Goal: Task Accomplishment & Management: Manage account settings

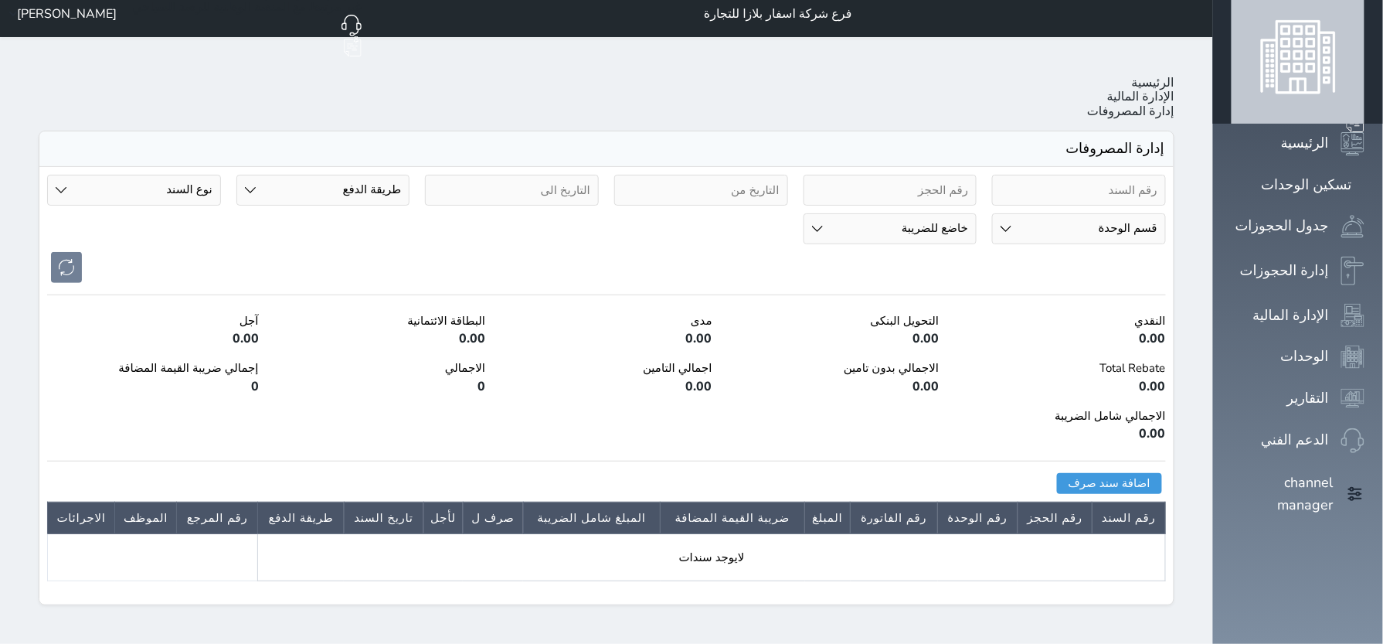
scroll to position [23, 0]
click at [1162, 473] on button "اضافة سند صرف" at bounding box center [1109, 483] width 105 height 21
select select
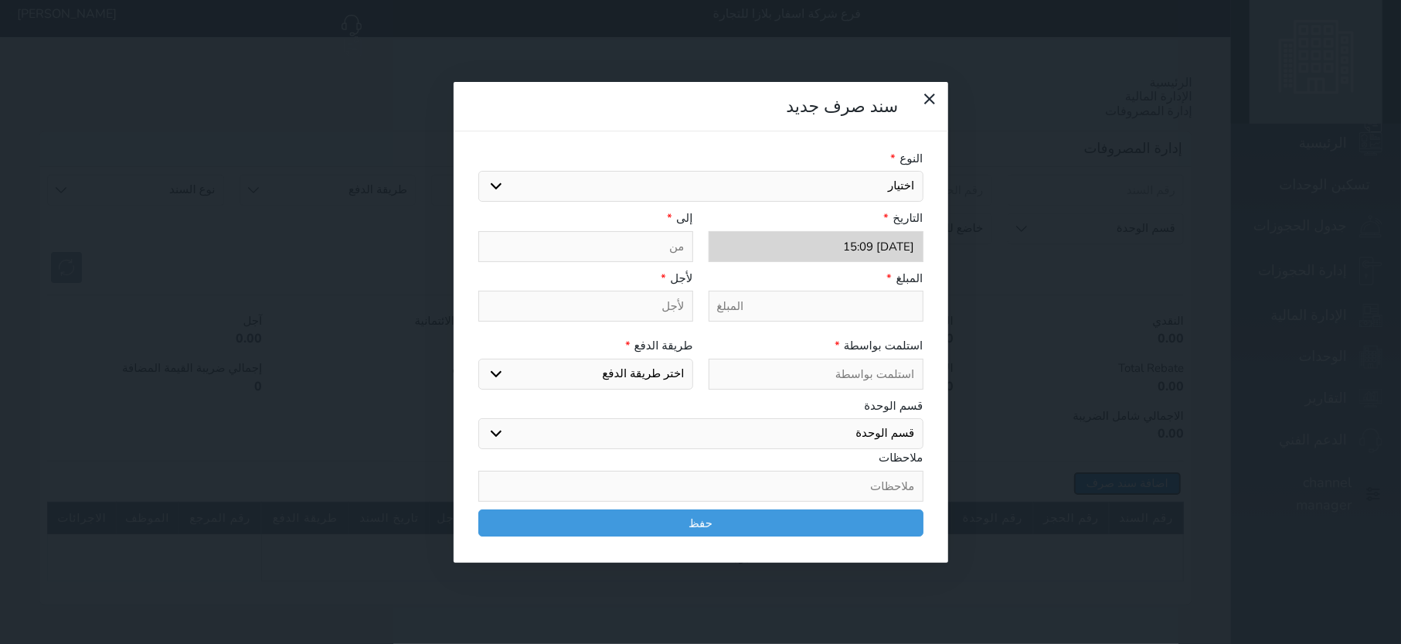
select select
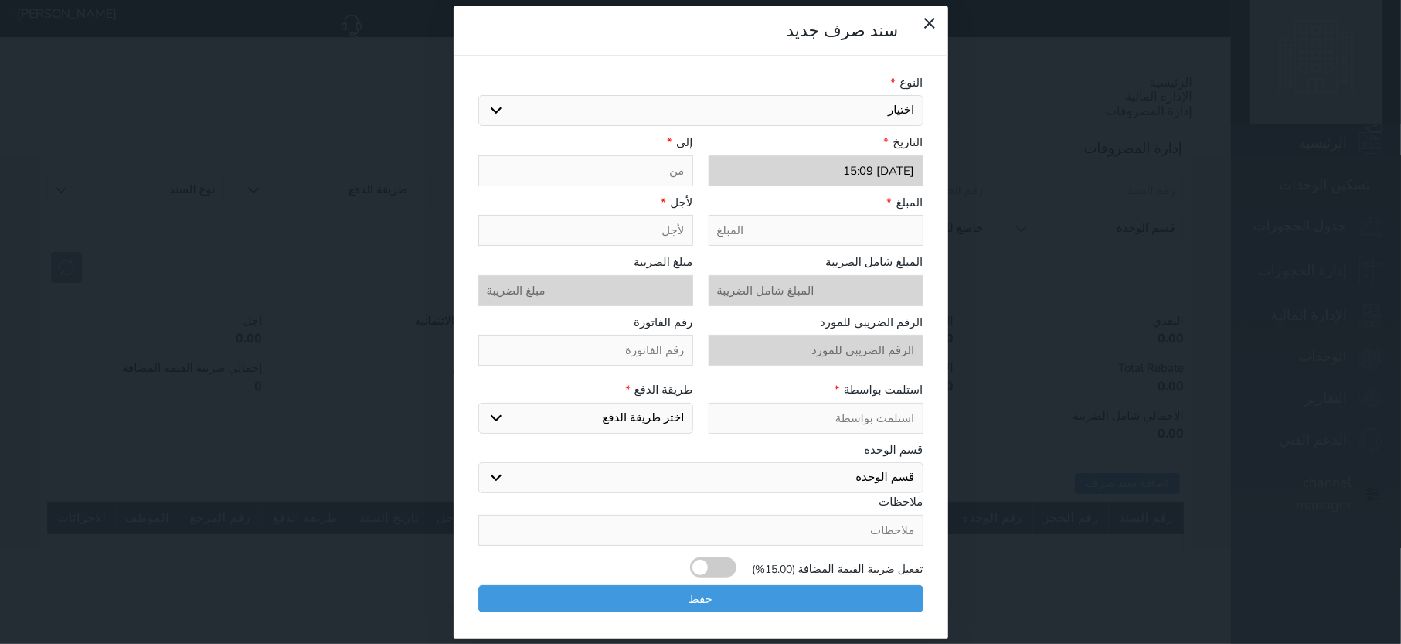
click at [810, 107] on select "اختيار" at bounding box center [700, 110] width 445 height 31
select select
click at [920, 32] on icon at bounding box center [929, 23] width 19 height 19
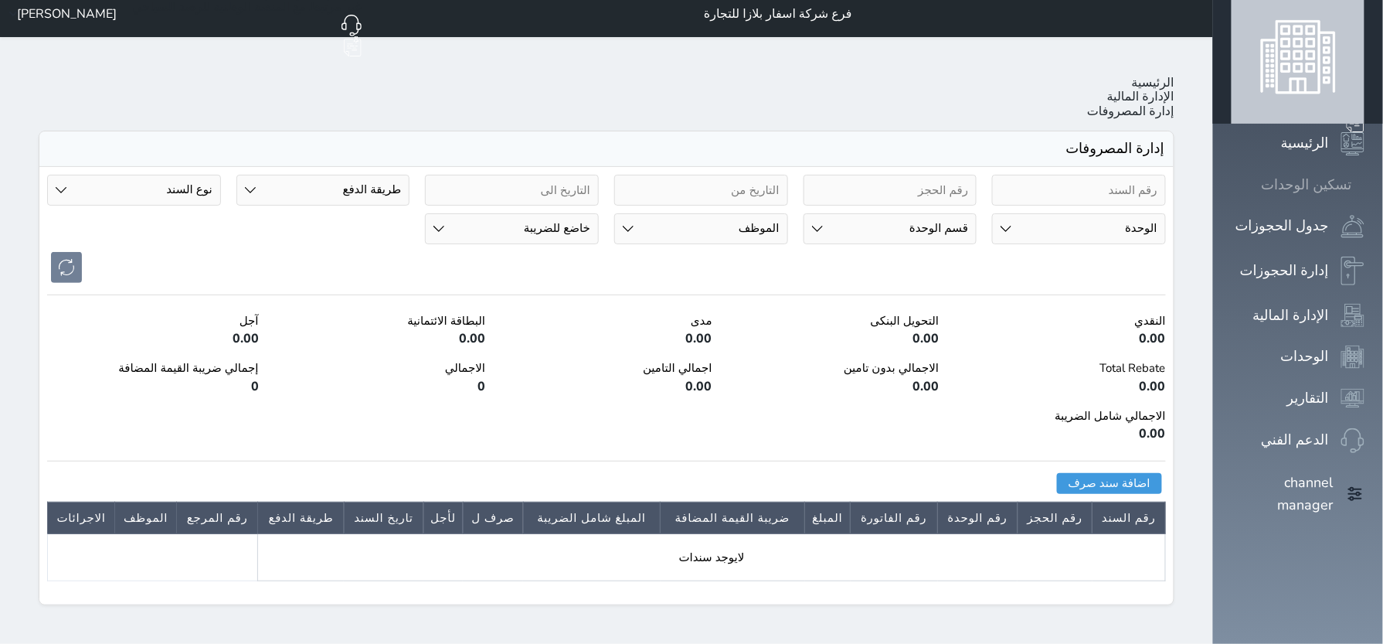
click at [1364, 185] on icon at bounding box center [1364, 185] width 0 height 0
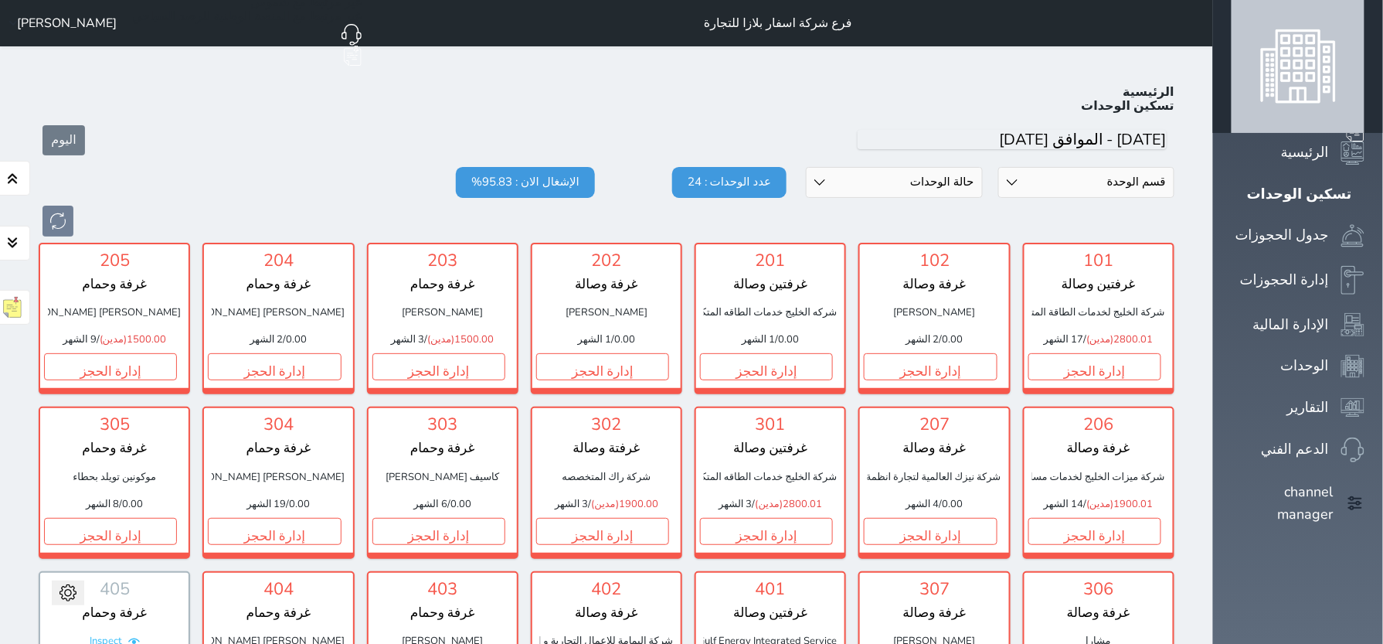
scroll to position [23, 0]
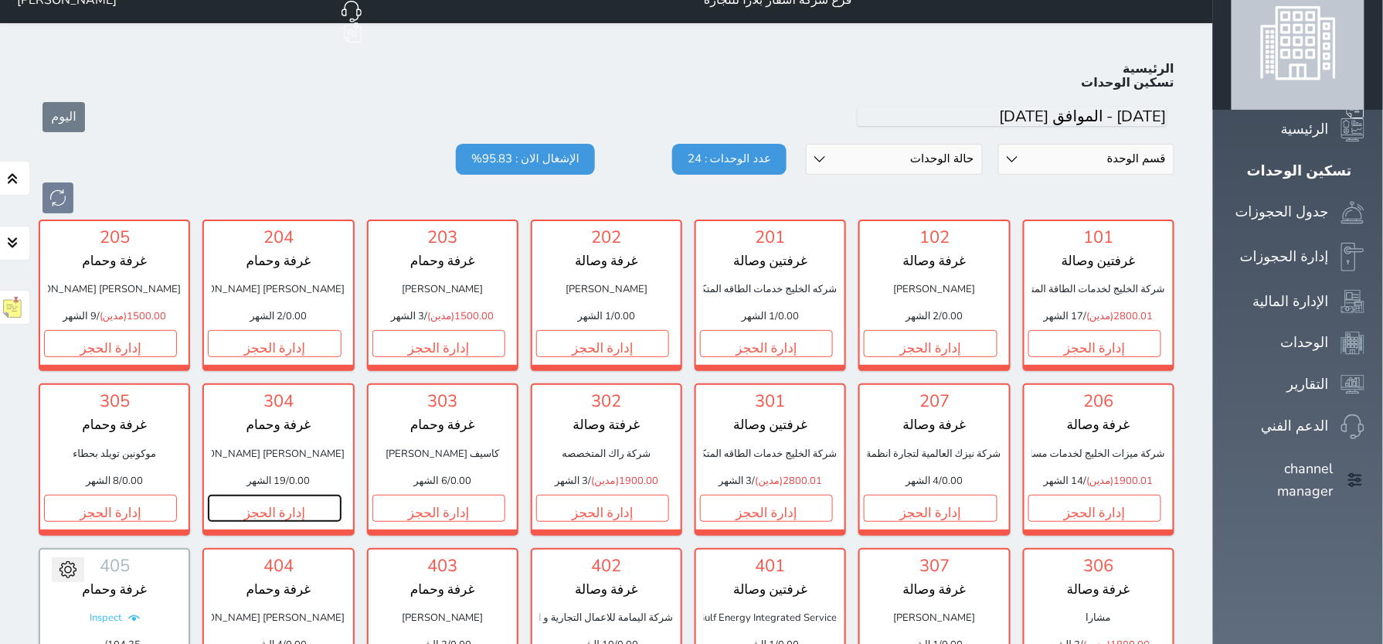
drag, startPoint x: 538, startPoint y: 460, endPoint x: 542, endPoint y: 450, distance: 11.5
click at [341, 494] on button "إدارة الحجز" at bounding box center [274, 507] width 133 height 27
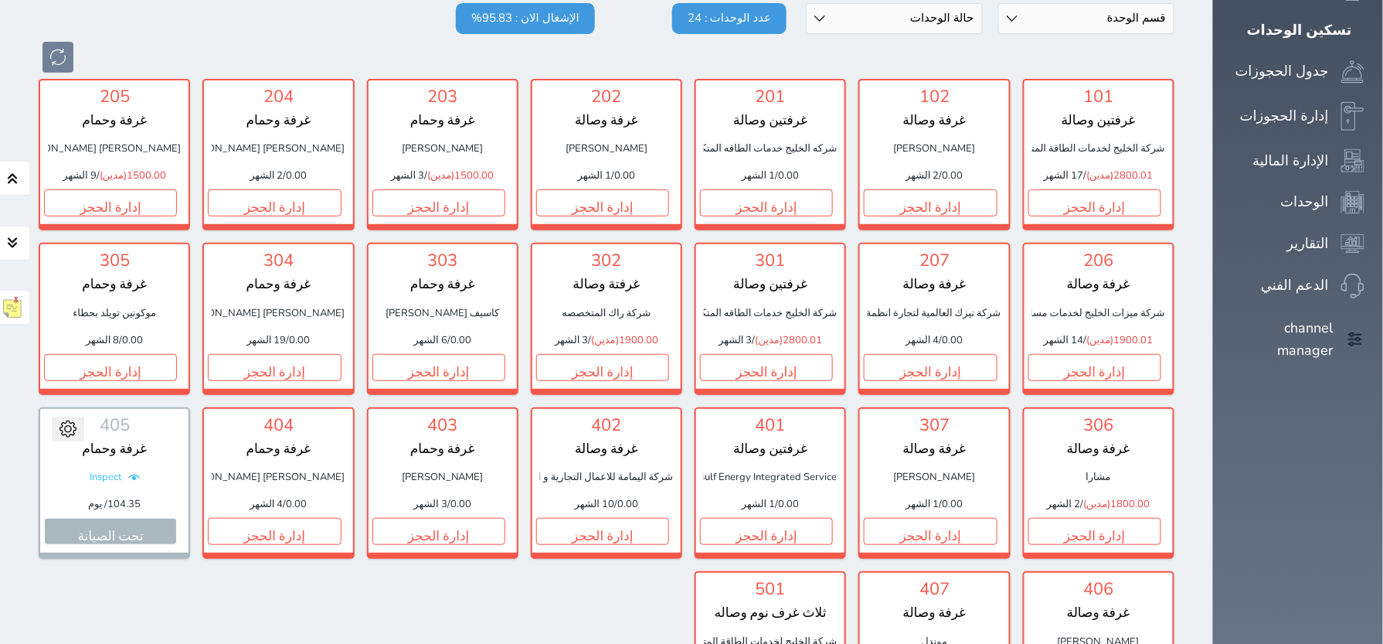
scroll to position [127, 0]
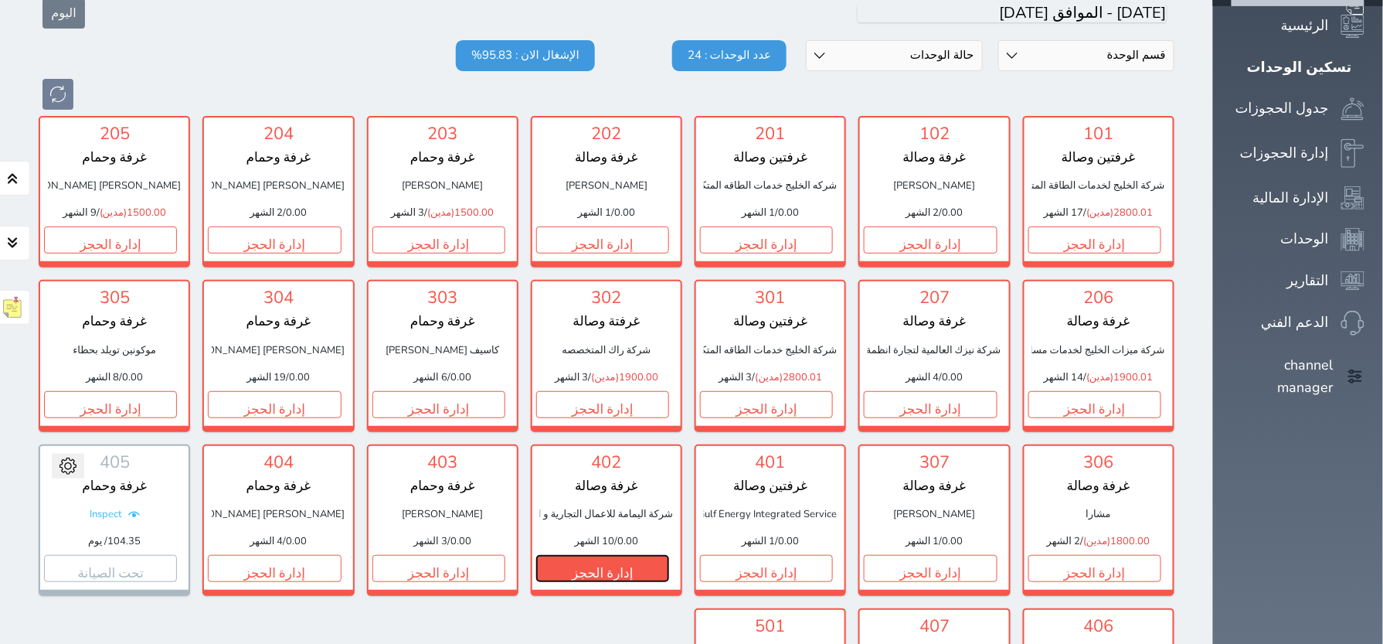
click at [669, 555] on button "إدارة الحجز" at bounding box center [602, 568] width 133 height 27
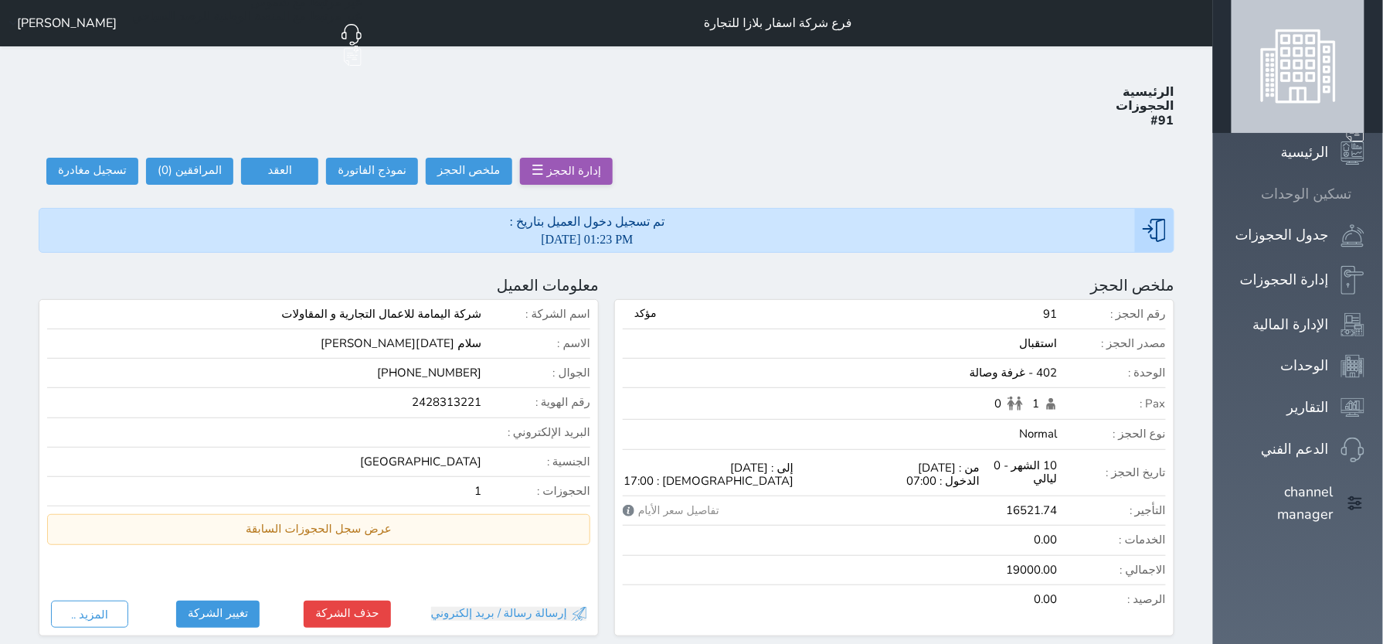
click at [1364, 194] on icon at bounding box center [1364, 194] width 0 height 0
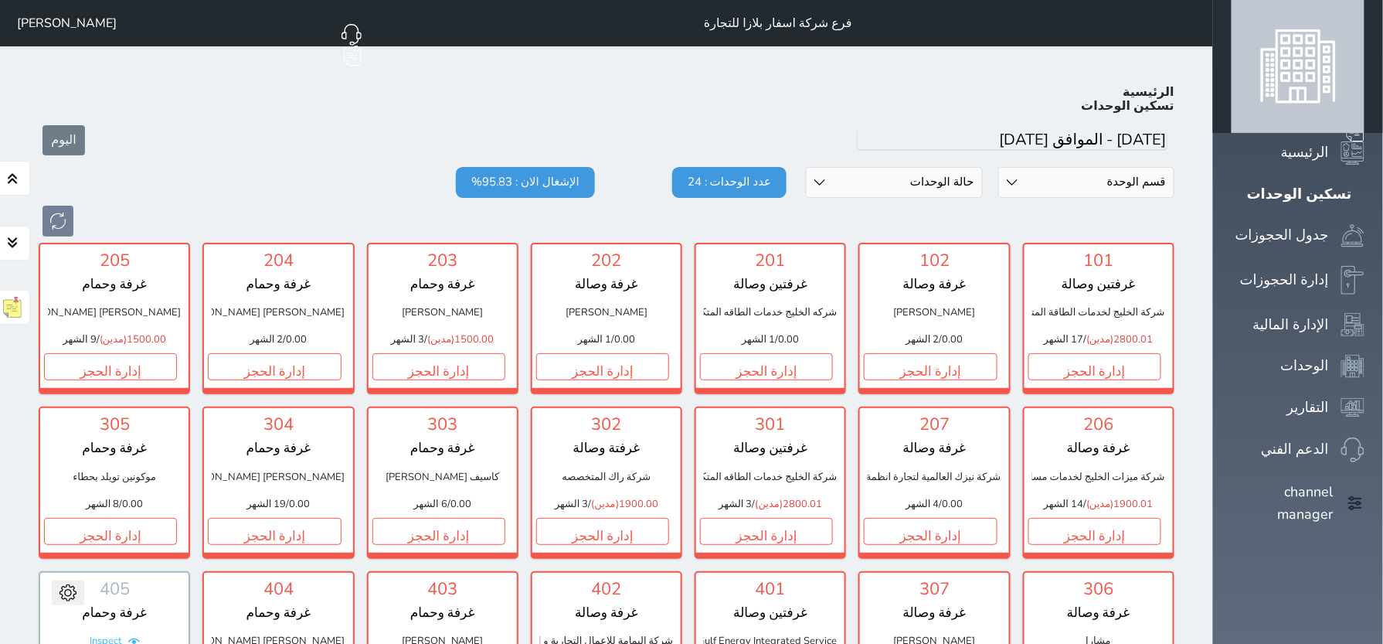
scroll to position [23, 0]
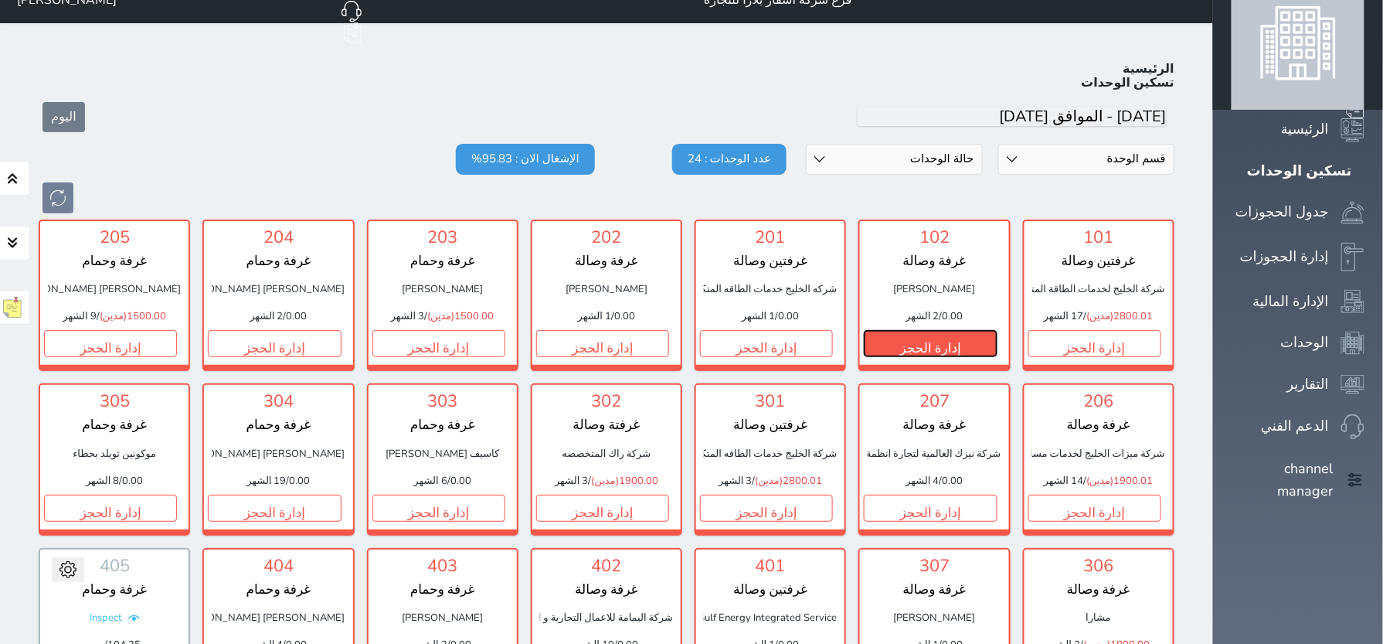
click at [997, 330] on button "إدارة الحجز" at bounding box center [930, 343] width 133 height 27
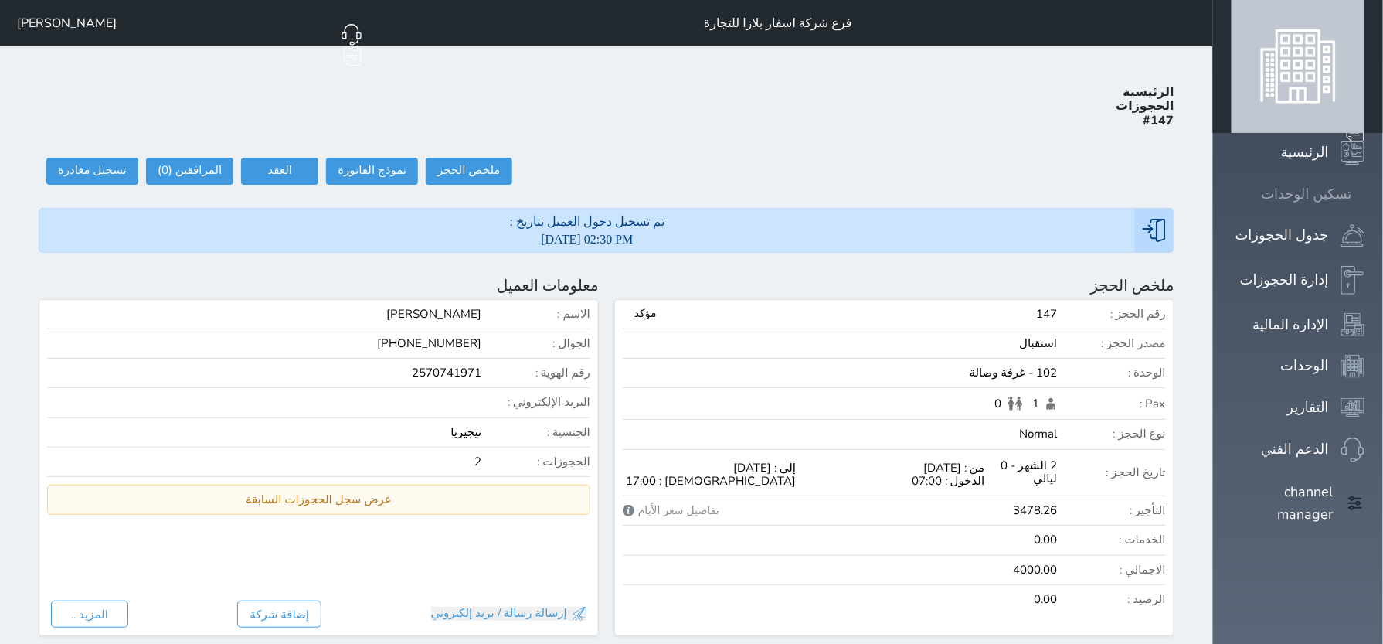
click at [1364, 194] on icon at bounding box center [1364, 194] width 0 height 0
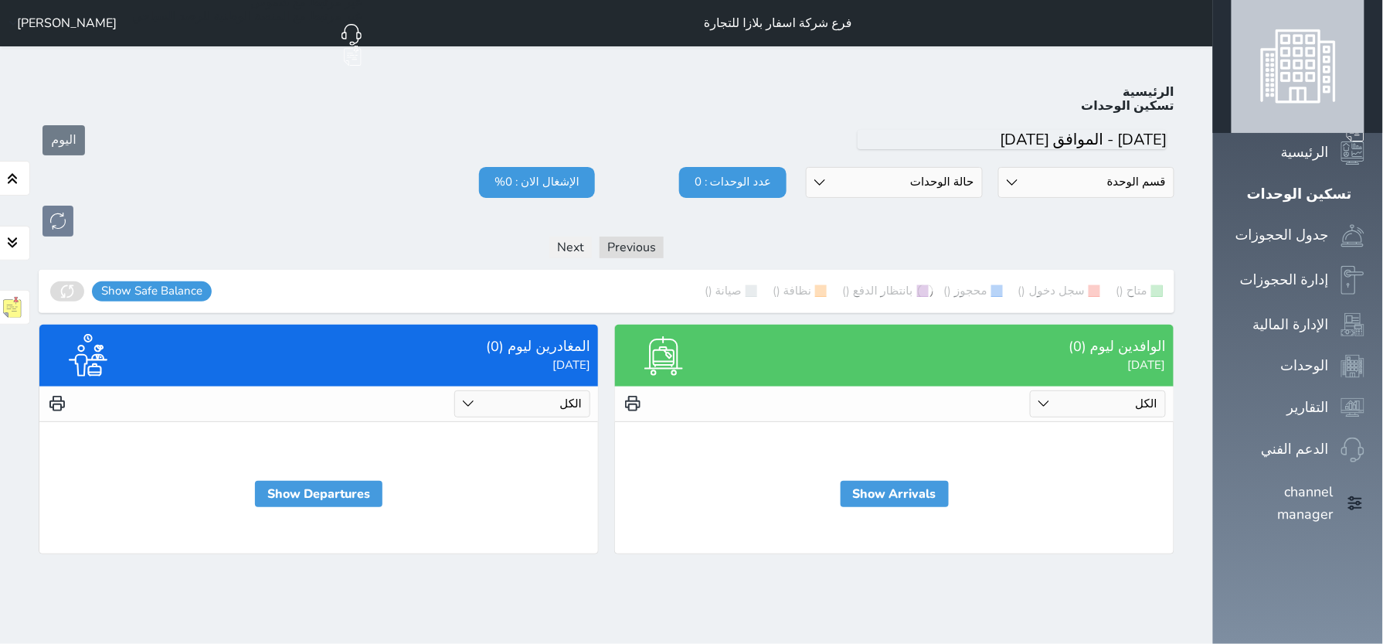
scroll to position [23, 0]
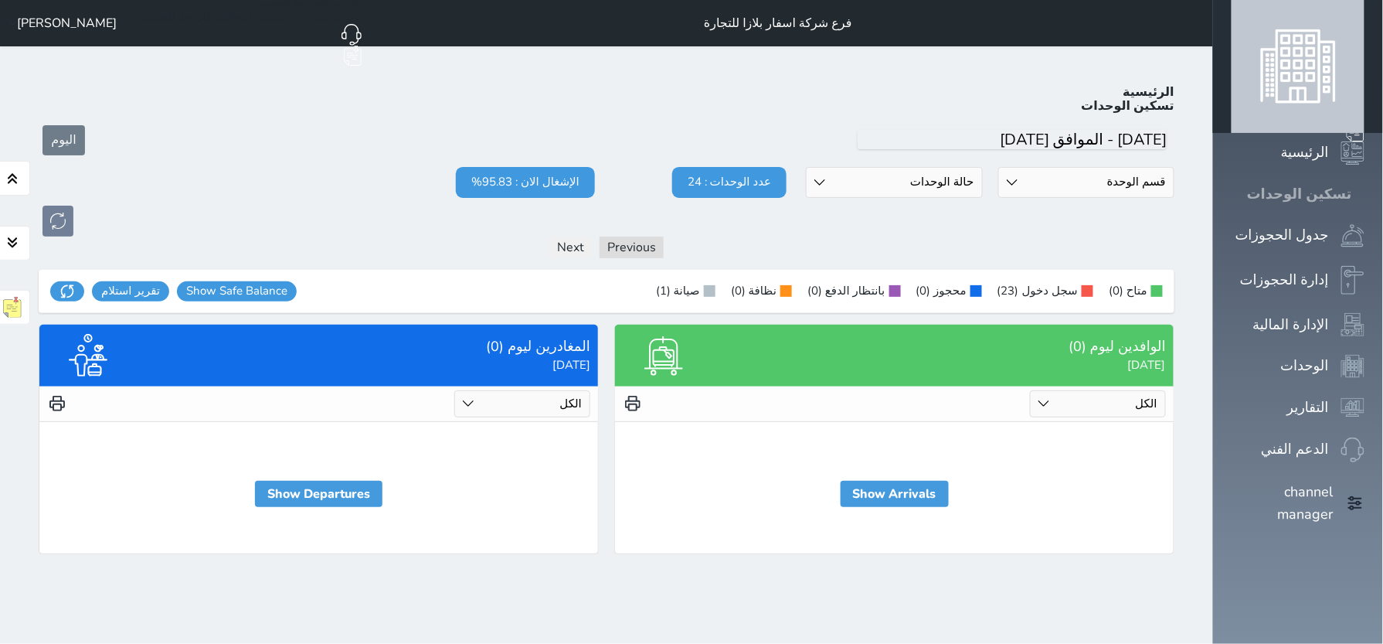
click at [1364, 194] on icon at bounding box center [1364, 194] width 0 height 0
